Goal: Transaction & Acquisition: Purchase product/service

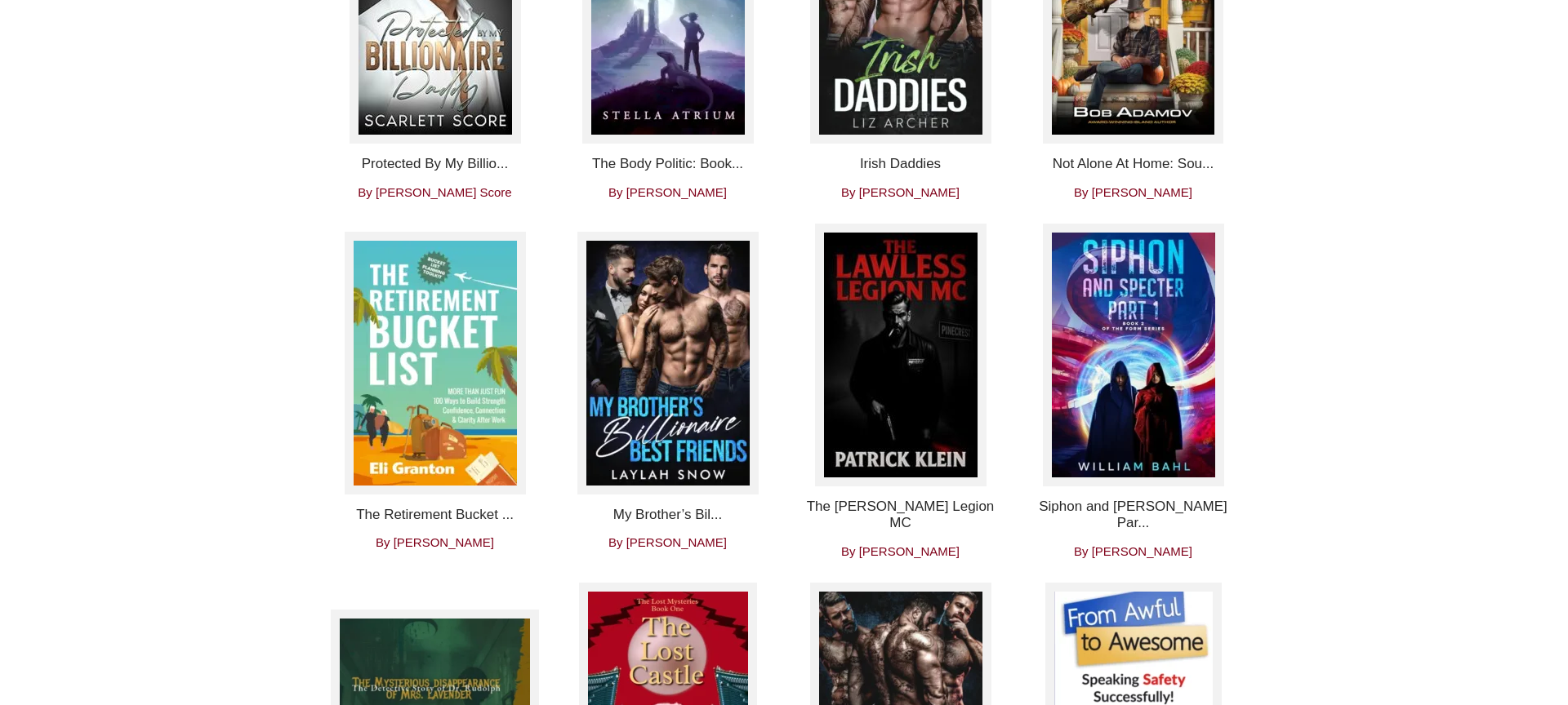
scroll to position [860, 0]
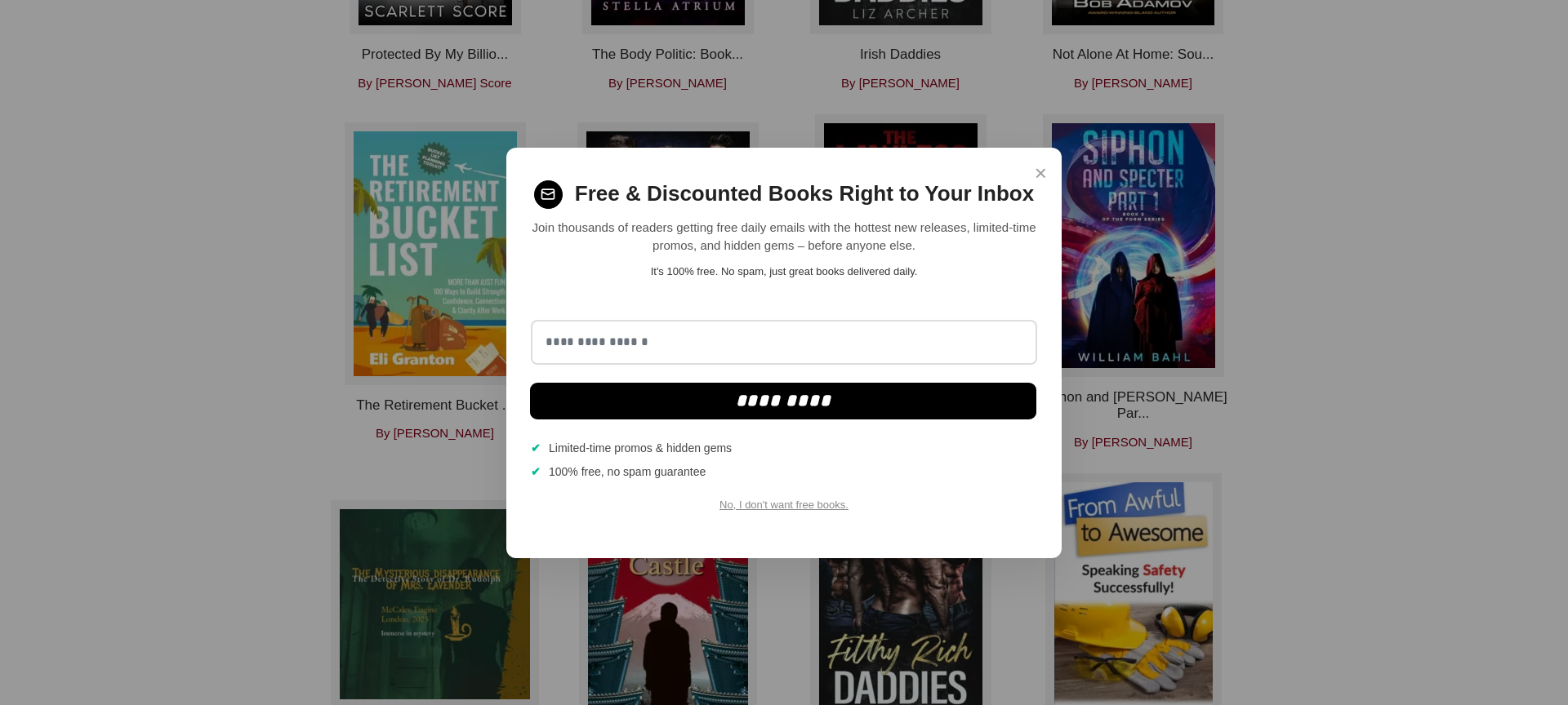
click at [1042, 185] on span "×" at bounding box center [1041, 174] width 12 height 32
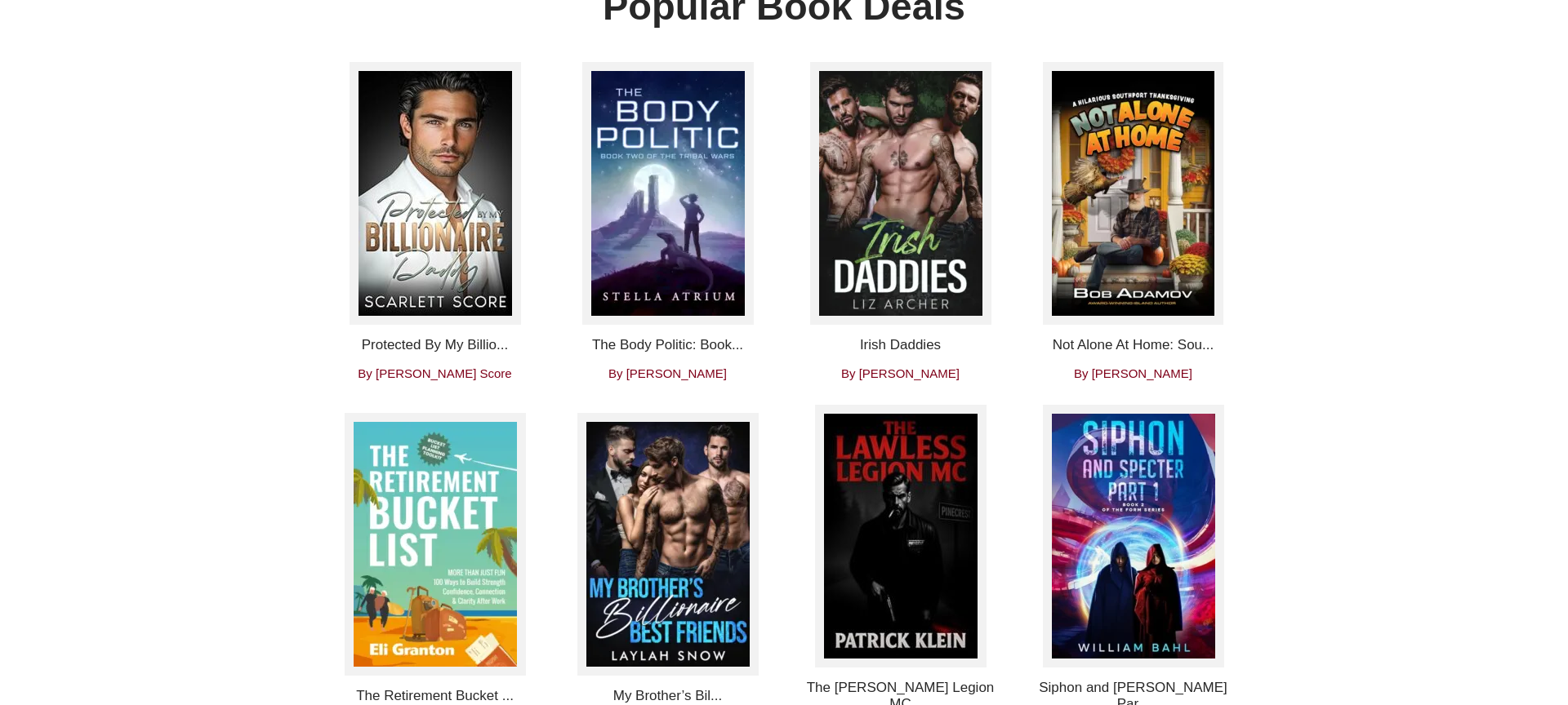
scroll to position [492, 0]
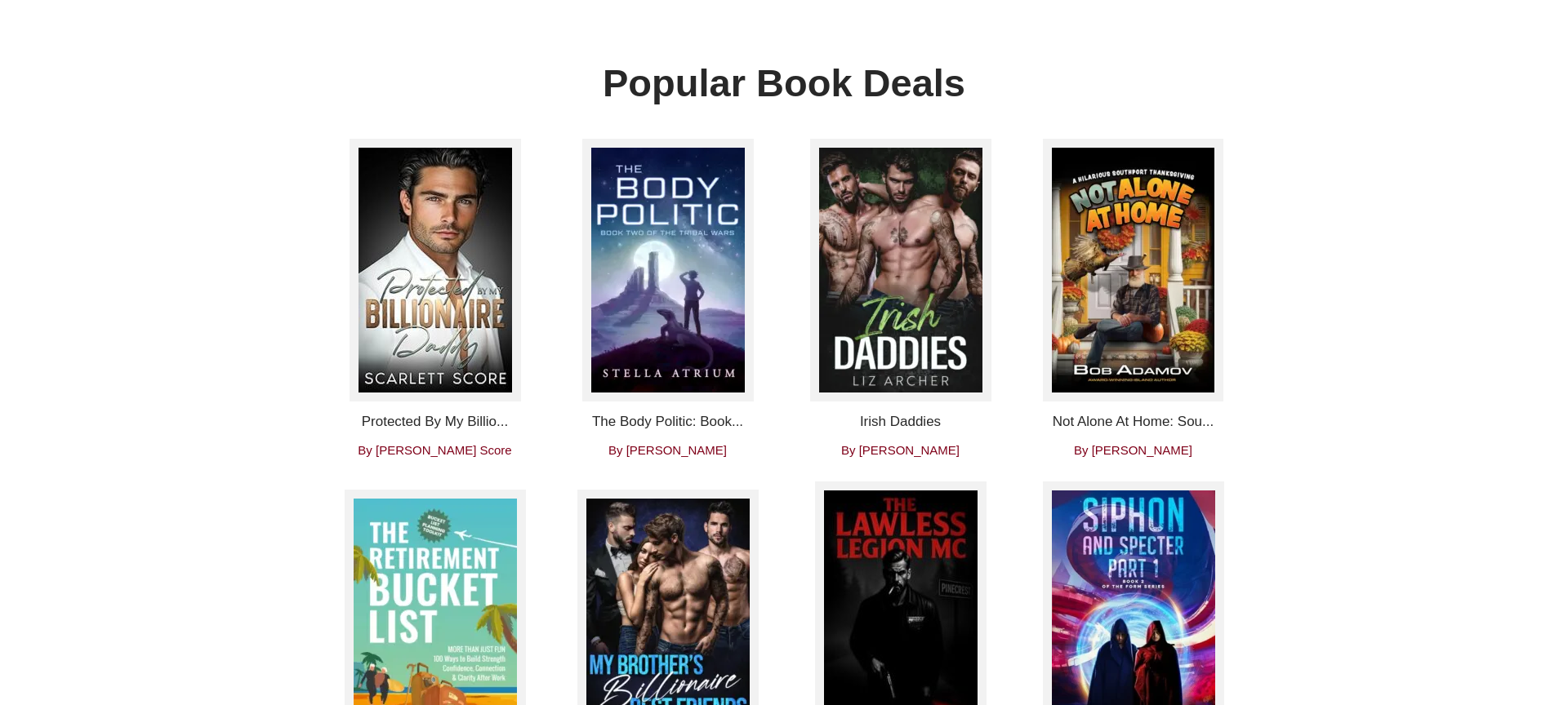
click at [438, 394] on img at bounding box center [435, 270] width 171 height 263
click at [457, 430] on h4 "Protected By My Billio..." at bounding box center [434, 422] width 208 height 16
